Goal: Information Seeking & Learning: Find specific fact

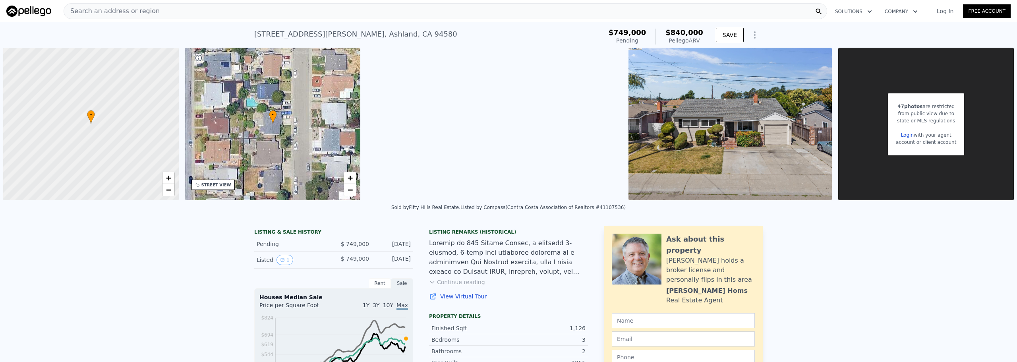
click at [274, 13] on div "Search an address or region" at bounding box center [445, 11] width 763 height 16
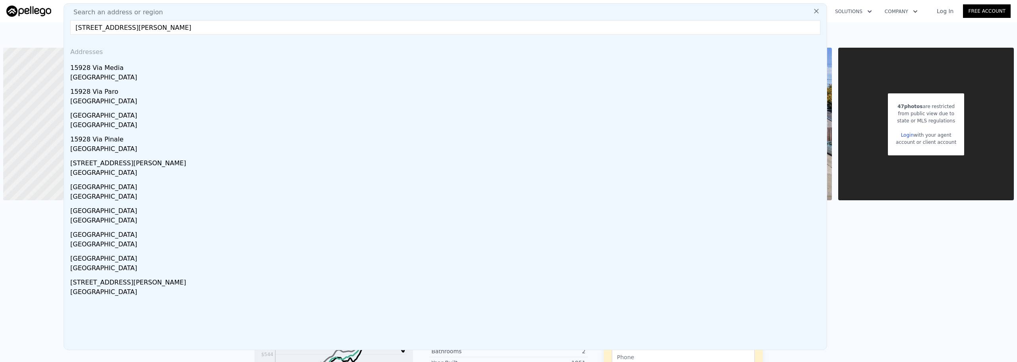
type input "[STREET_ADDRESS][PERSON_NAME]"
click at [221, 75] on div "[GEOGRAPHIC_DATA]" at bounding box center [446, 78] width 753 height 11
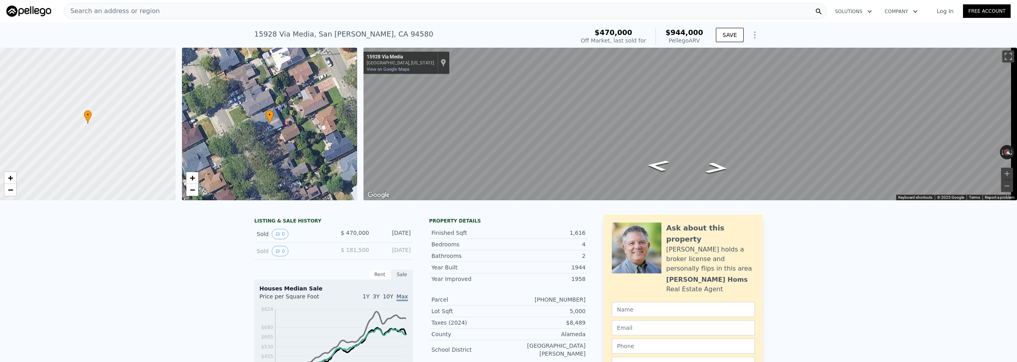
drag, startPoint x: 44, startPoint y: 273, endPoint x: 67, endPoint y: 110, distance: 164.4
click at [116, 14] on span "Search an address or region" at bounding box center [112, 11] width 96 height 10
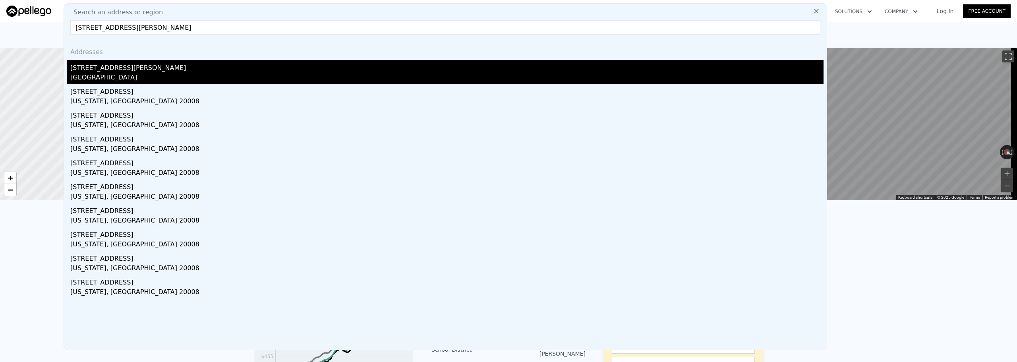
type input "[STREET_ADDRESS][PERSON_NAME]"
click at [142, 72] on div "[STREET_ADDRESS][PERSON_NAME]" at bounding box center [446, 66] width 753 height 13
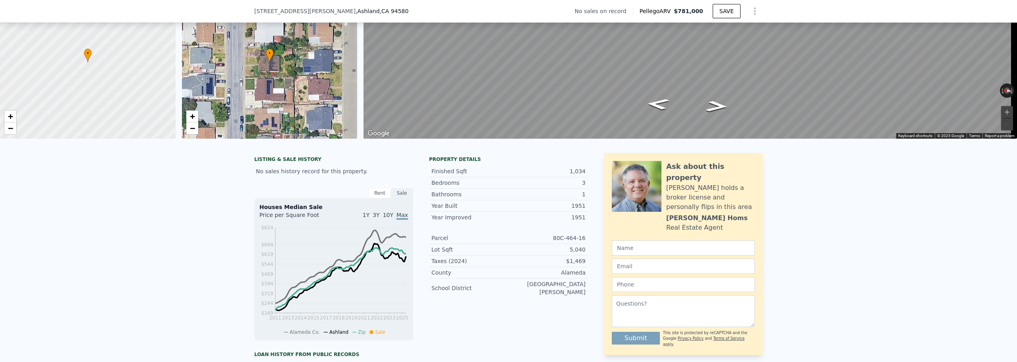
scroll to position [3, 0]
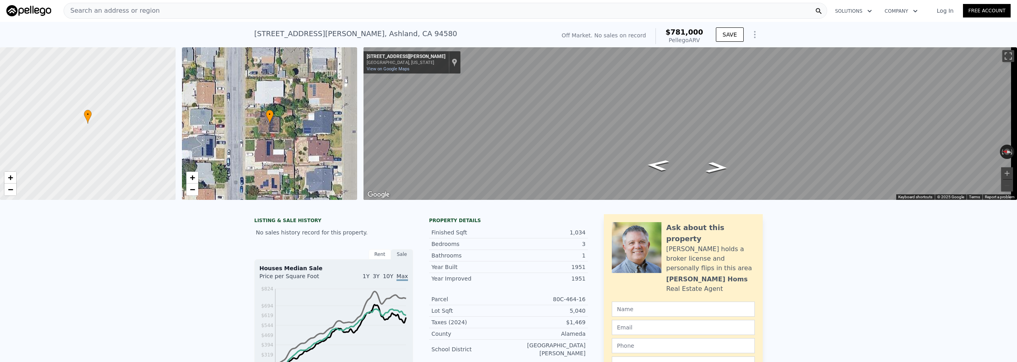
scroll to position [0, 0]
drag, startPoint x: 251, startPoint y: 33, endPoint x: 284, endPoint y: 34, distance: 33.4
click at [284, 34] on div "[STREET_ADDRESS][PERSON_NAME]" at bounding box center [355, 34] width 203 height 11
copy div "887 [PERSON_NAME]"
